Goal: Information Seeking & Learning: Learn about a topic

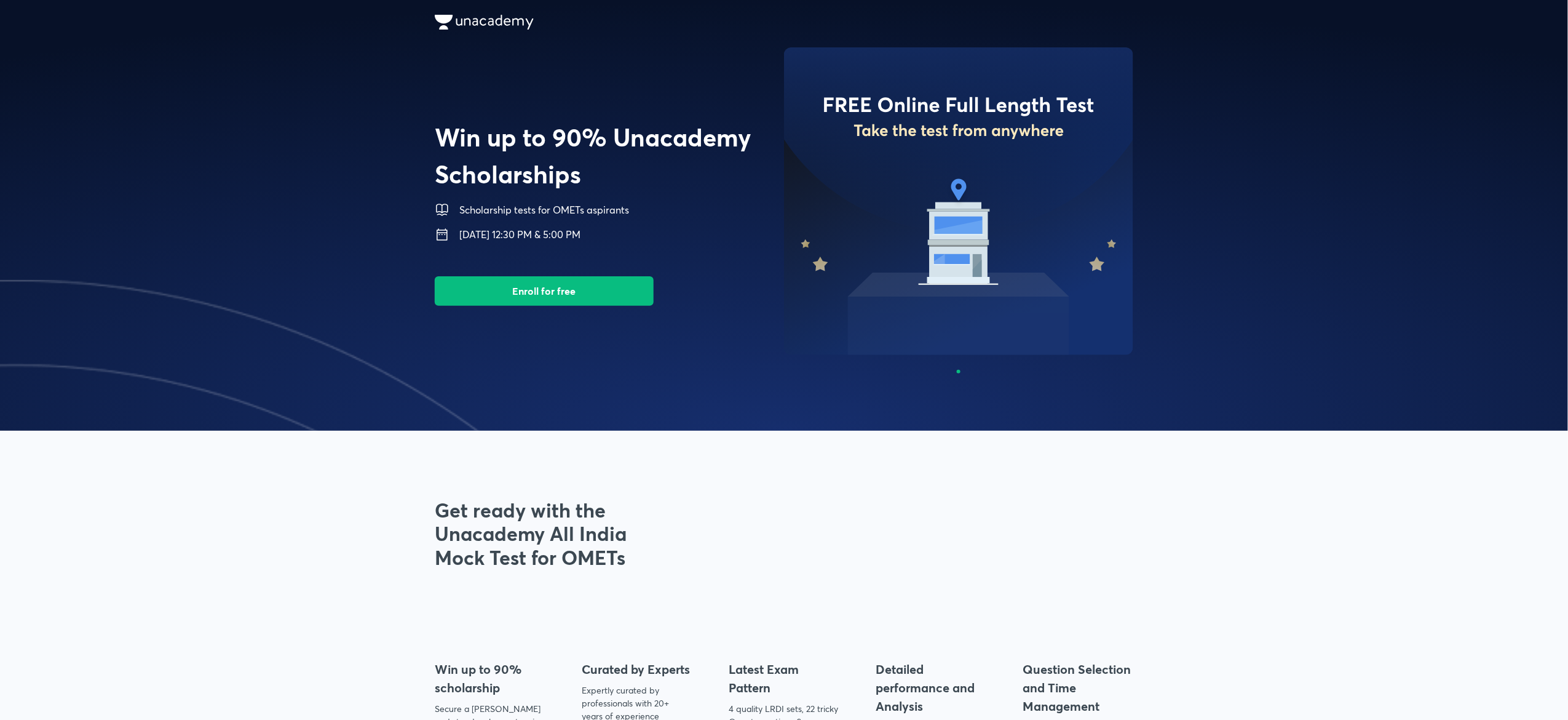
click at [252, 381] on img at bounding box center [16, 495] width 1568 height 431
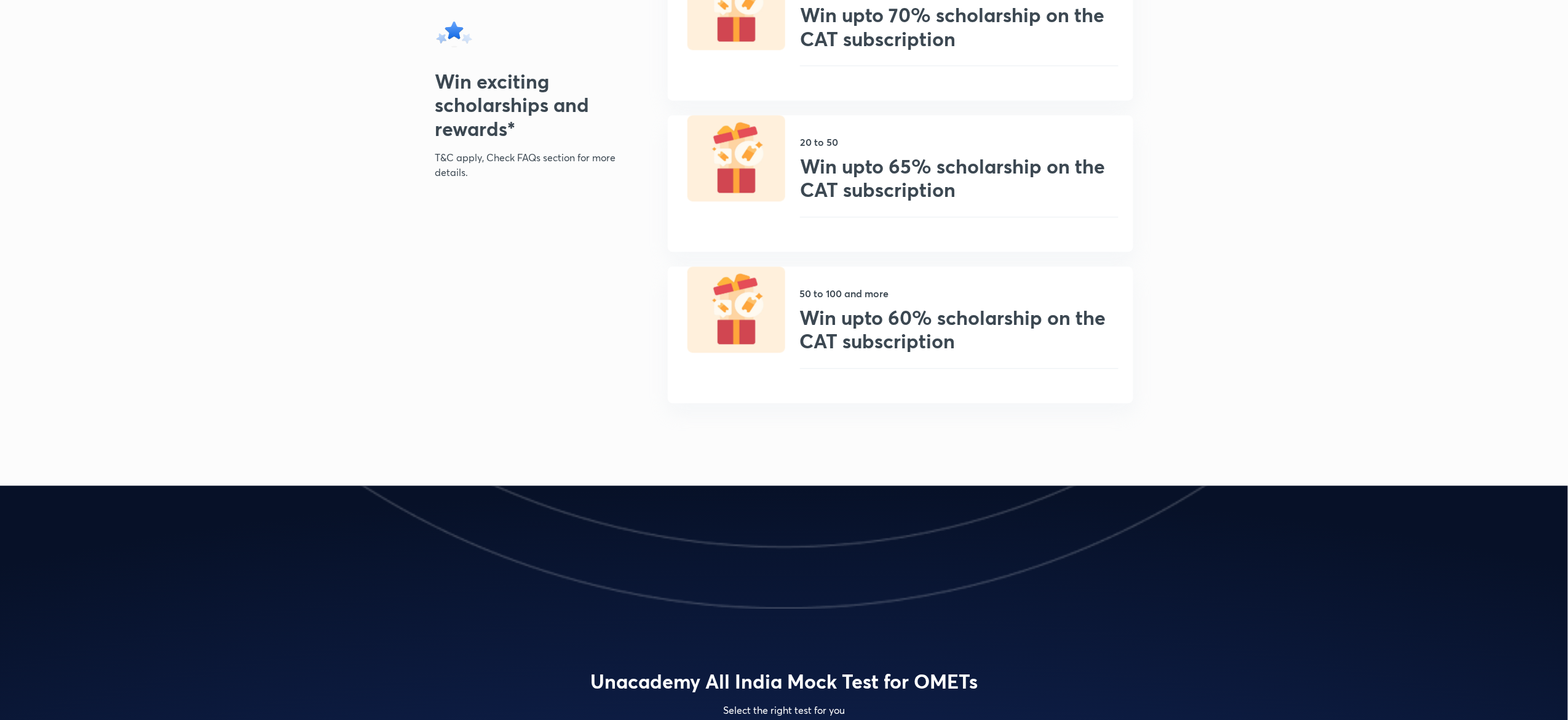
scroll to position [1257, 0]
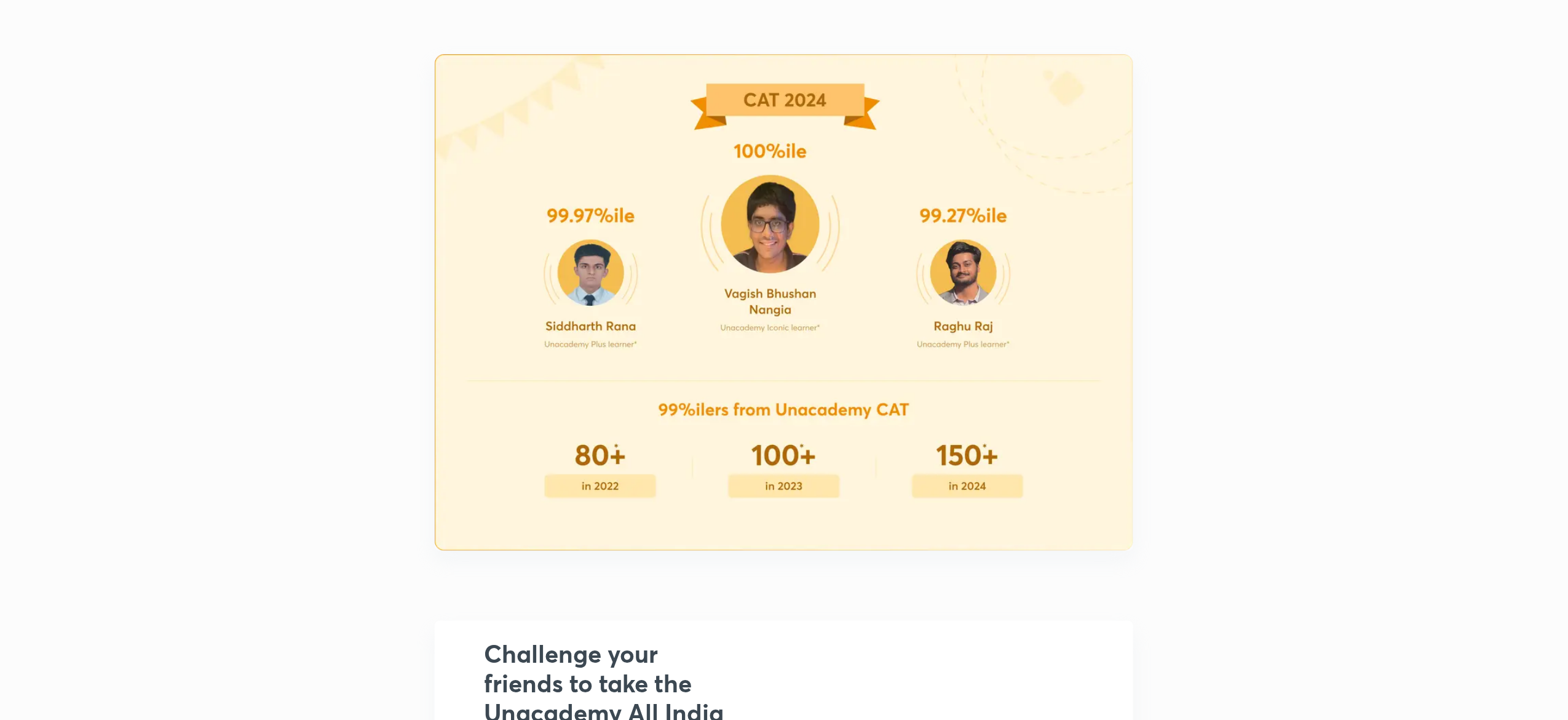
scroll to position [2324, 0]
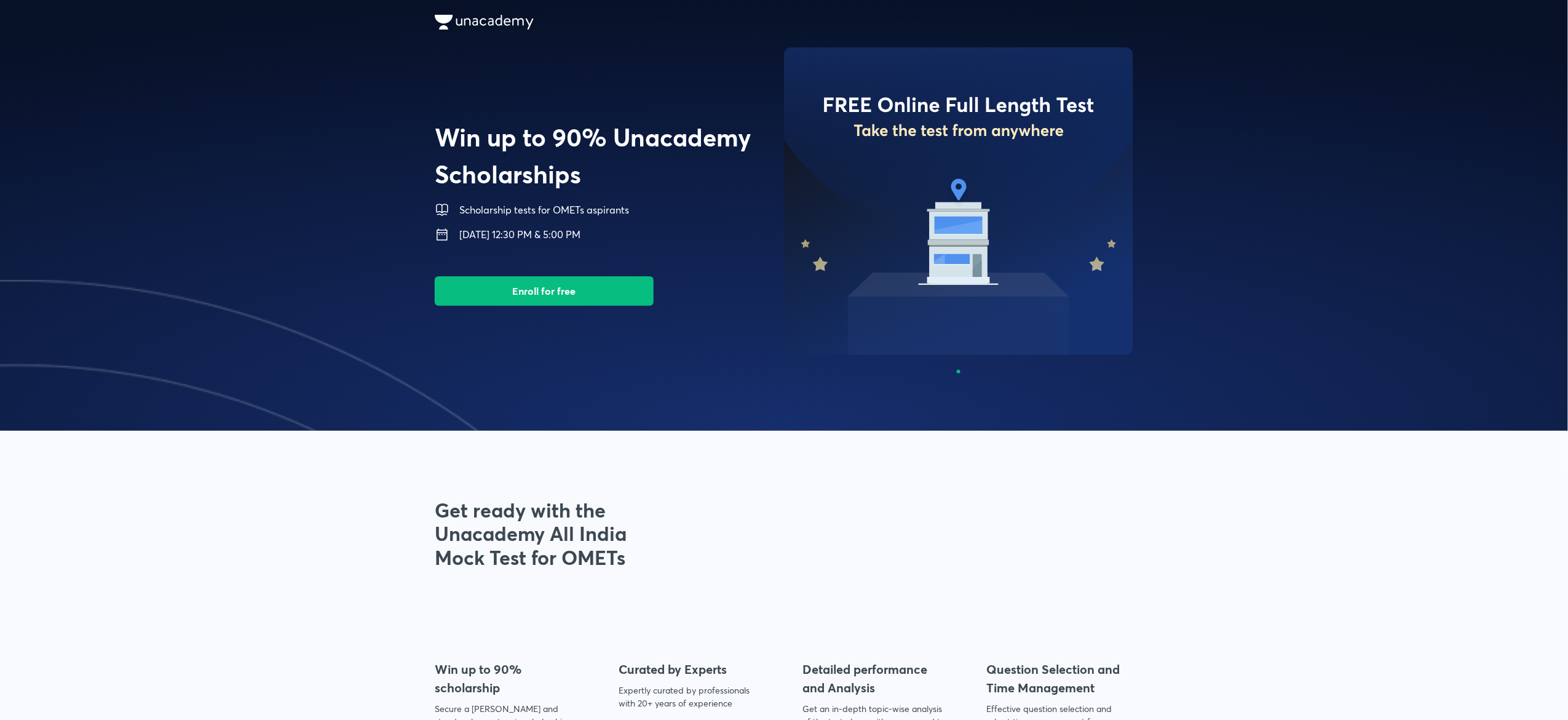
click at [273, 177] on span at bounding box center [784, 215] width 1568 height 431
click at [1030, 408] on span at bounding box center [784, 215] width 1568 height 431
click at [783, 545] on div "Get ready with the Unacademy All India Mock Test for OMETs Win up to 90% schola…" at bounding box center [783, 625] width 698 height 255
